Goal: Check status: Check status

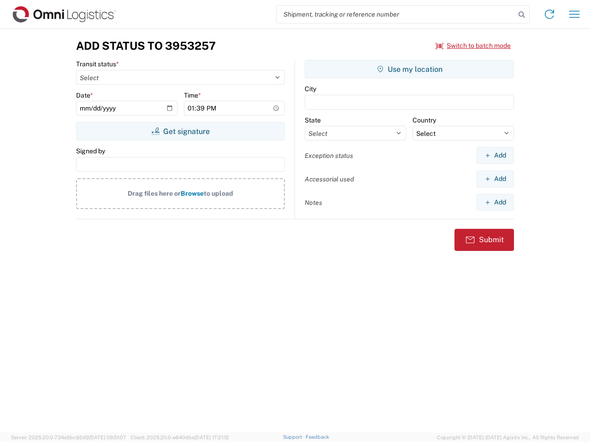
click at [396, 14] on input "search" at bounding box center [395, 15] width 239 height 18
click at [521, 15] on icon at bounding box center [521, 14] width 13 height 13
click at [549, 14] on icon at bounding box center [549, 14] width 15 height 15
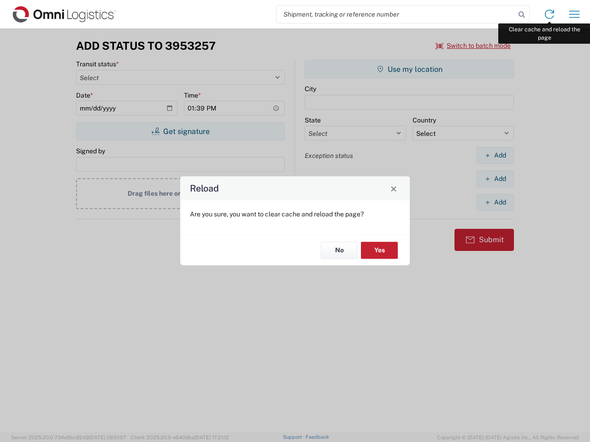
click at [574, 14] on div "Reload Are you sure, you want to clear cache and reload the page? No Yes" at bounding box center [295, 221] width 590 height 442
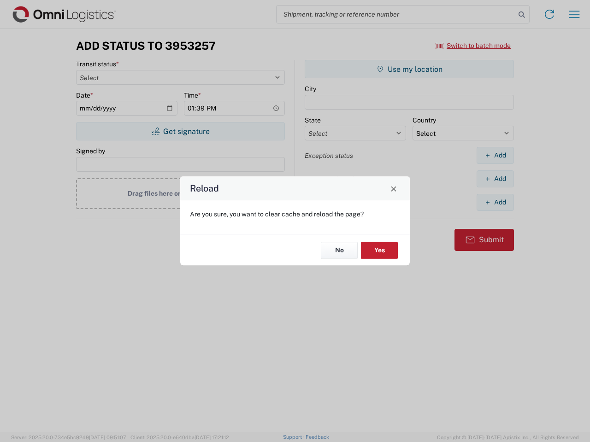
click at [473, 46] on div "Reload Are you sure, you want to clear cache and reload the page? No Yes" at bounding box center [295, 221] width 590 height 442
click at [180, 131] on div "Reload Are you sure, you want to clear cache and reload the page? No Yes" at bounding box center [295, 221] width 590 height 442
click at [409, 69] on div "Reload Are you sure, you want to clear cache and reload the page? No Yes" at bounding box center [295, 221] width 590 height 442
click at [495, 155] on div "Reload Are you sure, you want to clear cache and reload the page? No Yes" at bounding box center [295, 221] width 590 height 442
click at [495, 179] on div "Reload Are you sure, you want to clear cache and reload the page? No Yes" at bounding box center [295, 221] width 590 height 442
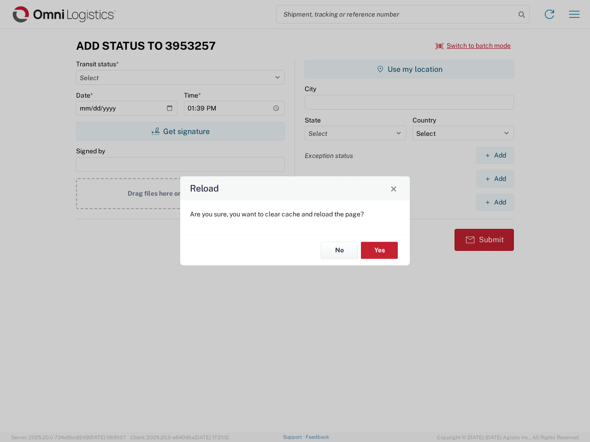
click at [495, 202] on div "Reload Are you sure, you want to clear cache and reload the page? No Yes" at bounding box center [295, 221] width 590 height 442
